Goal: Complete application form: Complete application form

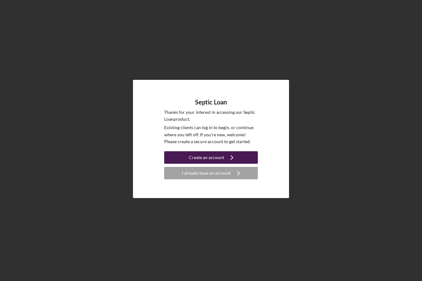
click at [212, 156] on div "Create an account" at bounding box center [206, 157] width 35 height 12
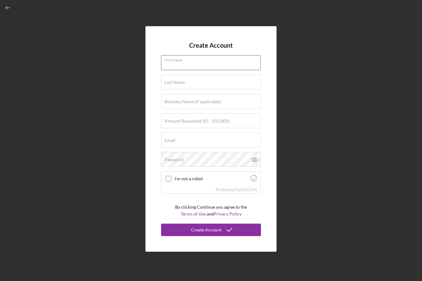
click at [196, 62] on div "First Name" at bounding box center [211, 63] width 100 height 16
type input "[PERSON_NAME]"
type input "[EMAIL_ADDRESS][DOMAIN_NAME]"
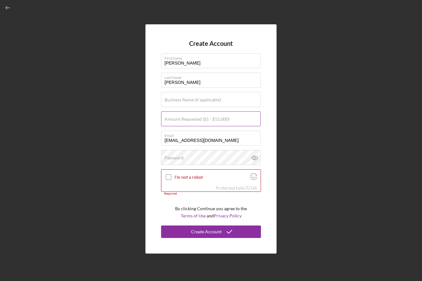
click at [186, 119] on label "Amount Requested ($1 - $15,000)" at bounding box center [196, 119] width 65 height 5
click at [186, 119] on input "Amount Requested ($1 - $15,000)" at bounding box center [210, 118] width 99 height 15
type input "$15,000"
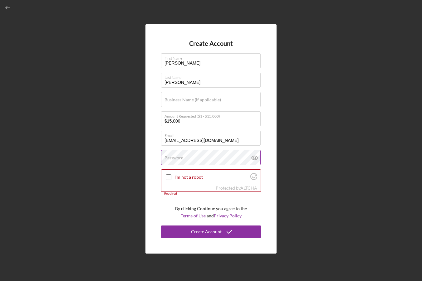
click at [171, 157] on label "Password" at bounding box center [173, 157] width 19 height 5
click at [185, 157] on div "Password" at bounding box center [211, 158] width 100 height 16
click at [6, 8] on polyline "button" at bounding box center [7, 8] width 2 height 3
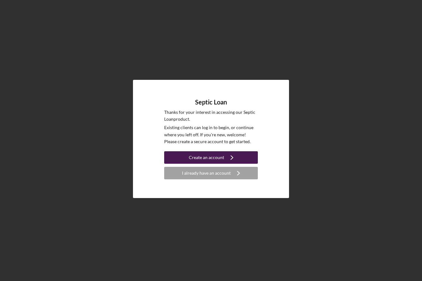
click at [211, 157] on div "Create an account" at bounding box center [206, 157] width 35 height 12
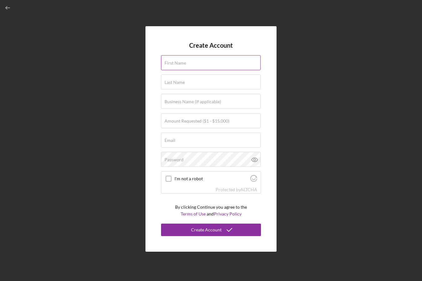
click at [181, 63] on label "First Name" at bounding box center [175, 63] width 22 height 5
click at [181, 63] on input "First Name" at bounding box center [210, 62] width 99 height 15
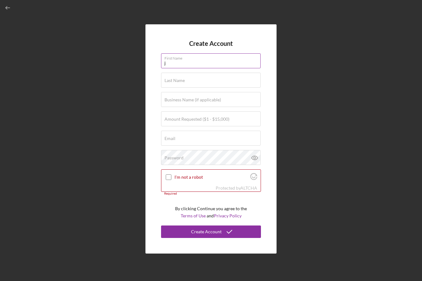
type input "[PERSON_NAME]"
type input "$15,000"
type input "[EMAIL_ADDRESS][DOMAIN_NAME]"
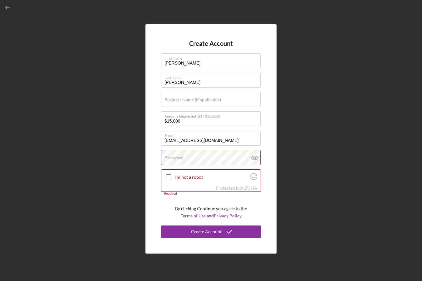
click at [171, 157] on label "Password" at bounding box center [173, 157] width 19 height 5
click at [253, 156] on icon at bounding box center [254, 158] width 6 height 4
click at [168, 177] on input "I'm not a robot" at bounding box center [169, 177] width 6 height 6
checkbox input "true"
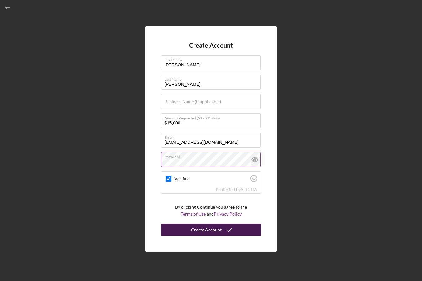
click at [206, 229] on div "Create Account" at bounding box center [206, 230] width 31 height 12
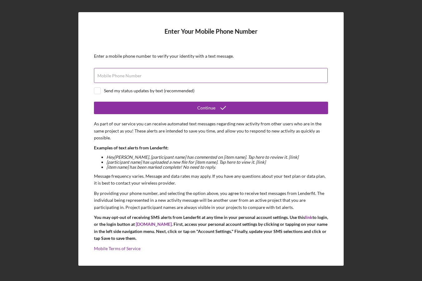
click at [117, 74] on label "Mobile Phone Number" at bounding box center [119, 75] width 44 height 5
click at [117, 74] on input "Mobile Phone Number" at bounding box center [211, 75] width 234 height 15
type input "(603) 540-4920"
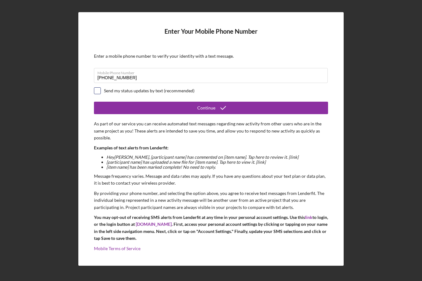
click at [96, 89] on input "checkbox" at bounding box center [97, 91] width 6 height 6
checkbox input "true"
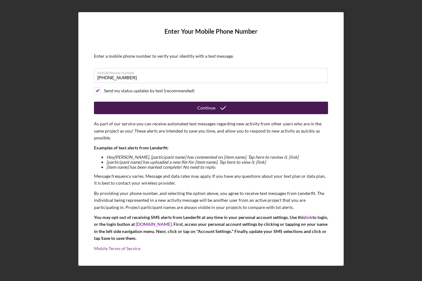
click at [211, 107] on div "Continue" at bounding box center [206, 108] width 18 height 12
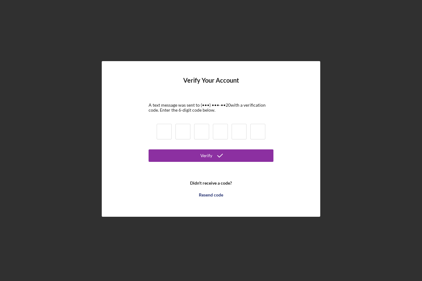
click at [165, 130] on input at bounding box center [164, 132] width 15 height 16
type input "4"
type input "3"
type input "2"
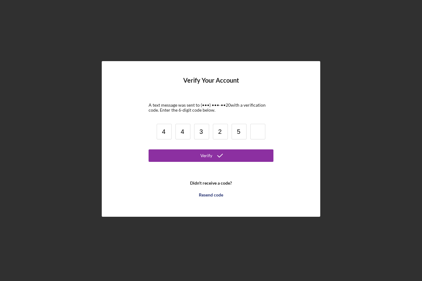
type input "5"
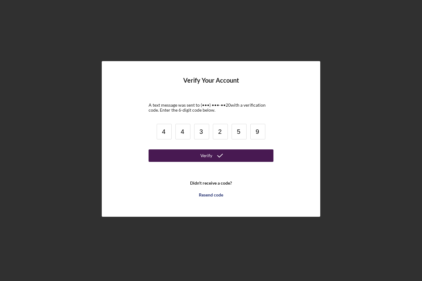
type input "9"
click at [209, 156] on div "Verify" at bounding box center [206, 155] width 12 height 12
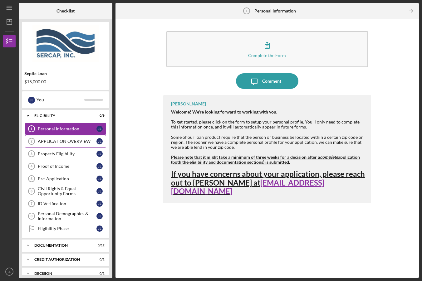
click at [53, 140] on div "APPLICATION OVERVIEW" at bounding box center [67, 141] width 59 height 5
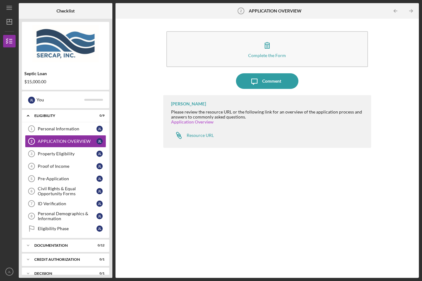
click at [188, 122] on link "Application Overview" at bounding box center [192, 121] width 42 height 5
click at [52, 153] on div "Property Eligibility" at bounding box center [67, 153] width 59 height 5
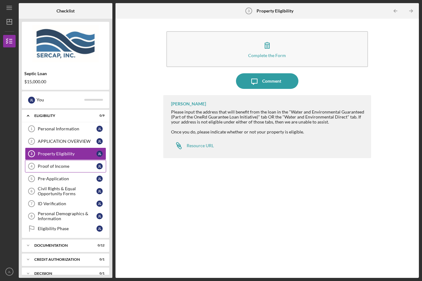
click at [54, 166] on div "Proof of Income" at bounding box center [67, 166] width 59 height 5
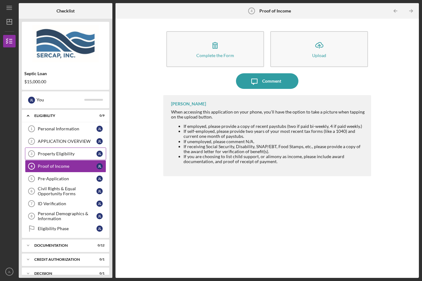
click at [59, 153] on div "Property Eligibility" at bounding box center [67, 153] width 59 height 5
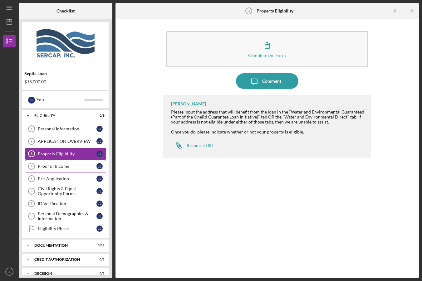
click at [64, 165] on div "Proof of Income" at bounding box center [67, 166] width 59 height 5
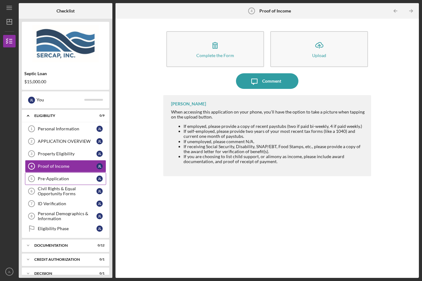
click at [61, 178] on div "Pre-Application" at bounding box center [67, 178] width 59 height 5
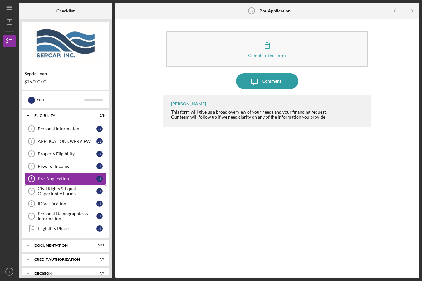
click at [61, 191] on div "Civil Rights & Equal Opportunity Forms" at bounding box center [67, 191] width 59 height 10
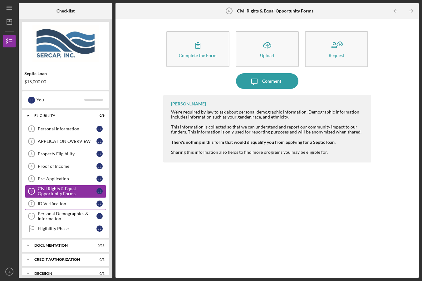
click at [60, 204] on div "ID Verification" at bounding box center [67, 203] width 59 height 5
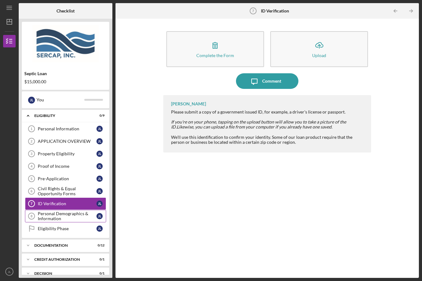
click at [57, 215] on div "Personal Demographics & Information" at bounding box center [67, 216] width 59 height 10
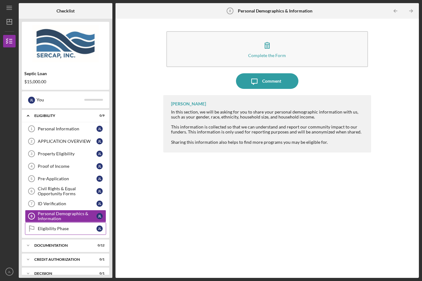
click at [52, 228] on div "Eligibility Phase" at bounding box center [67, 228] width 59 height 5
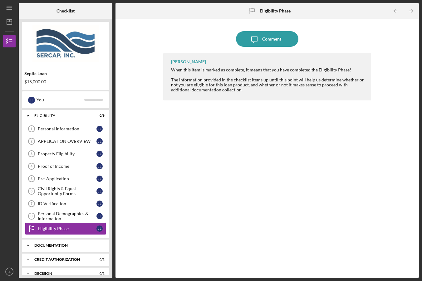
click at [54, 245] on div "Documentation" at bounding box center [67, 246] width 67 height 4
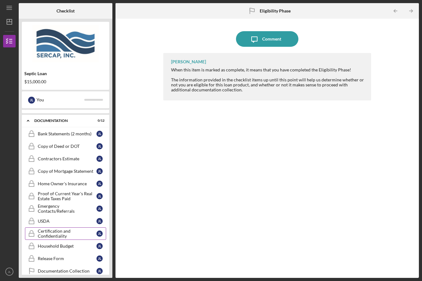
scroll to position [156, 0]
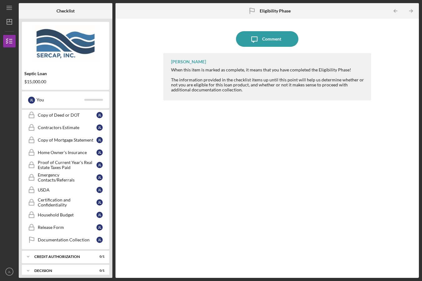
click at [93, 65] on div "Septic Loan $15,000.00" at bounding box center [65, 56] width 87 height 68
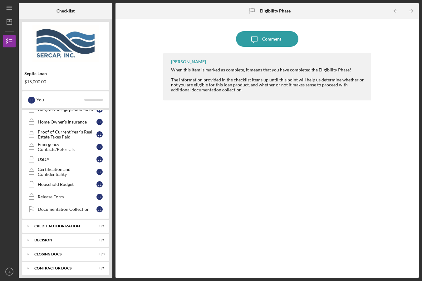
scroll to position [204, 0]
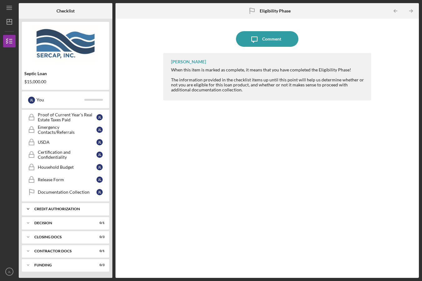
click at [27, 209] on polyline at bounding box center [28, 208] width 2 height 1
click at [27, 209] on icon "Icon/Expander" at bounding box center [28, 209] width 12 height 12
click at [28, 222] on icon "Icon/Expander" at bounding box center [28, 223] width 12 height 12
click at [28, 235] on icon "Icon/Expander" at bounding box center [28, 237] width 12 height 12
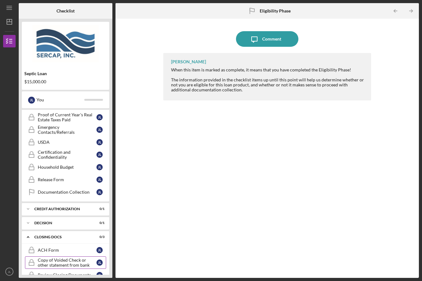
scroll to position [235, 0]
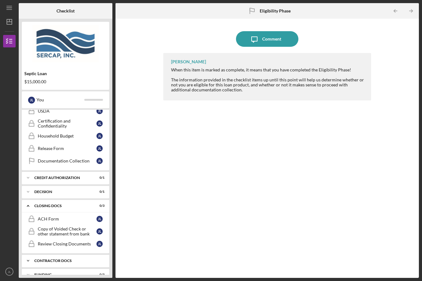
click at [29, 261] on icon "Icon/Expander" at bounding box center [28, 260] width 12 height 12
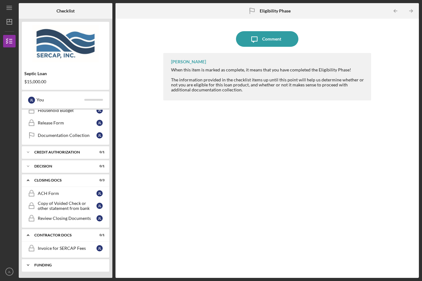
click at [28, 265] on polyline at bounding box center [28, 264] width 2 height 1
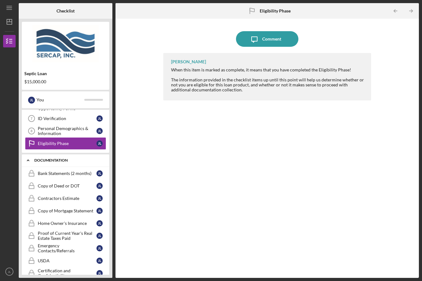
scroll to position [0, 0]
